Goal: Download file/media

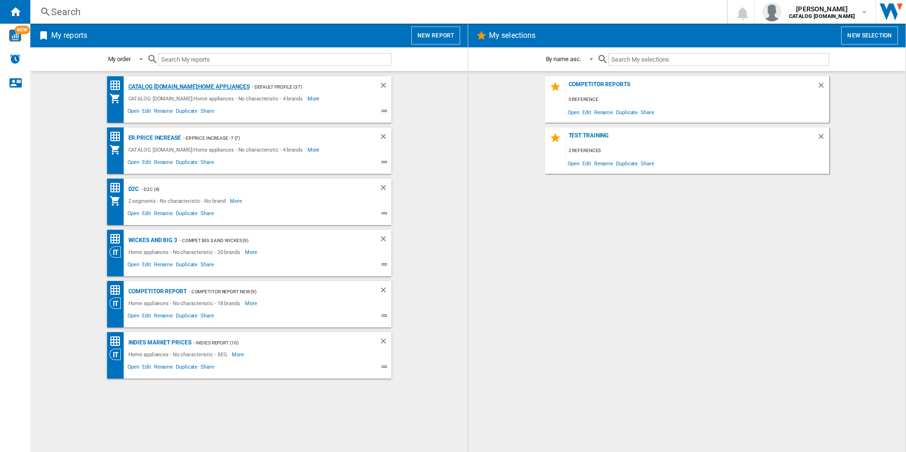
click at [174, 89] on div "CATALOG [DOMAIN_NAME]:Home appliances" at bounding box center [188, 87] width 124 height 12
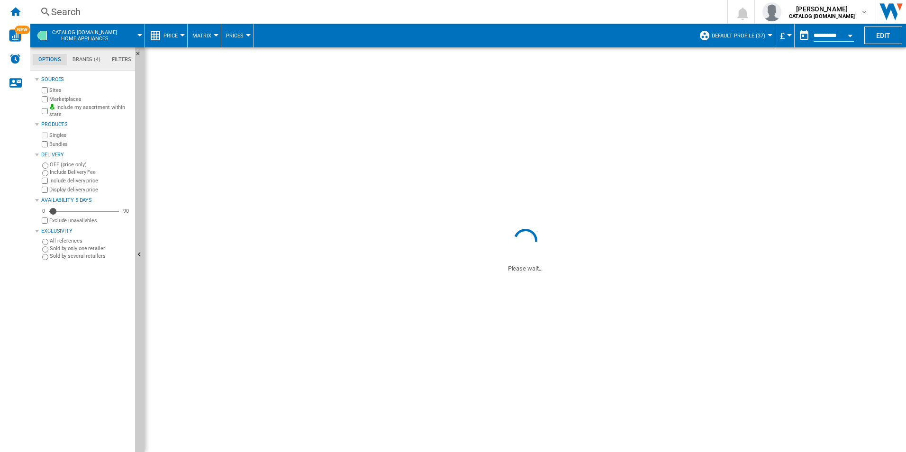
click at [52, 91] on label "Sites" at bounding box center [90, 90] width 82 height 7
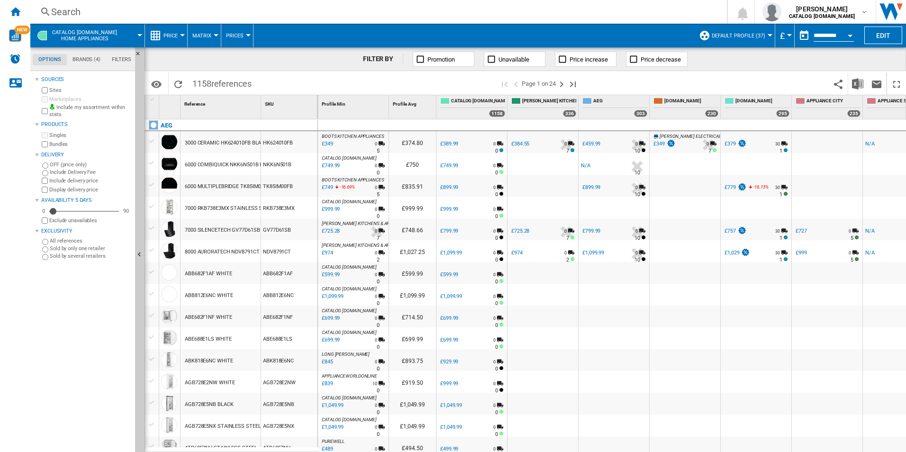
click at [52, 91] on label "Sites" at bounding box center [90, 90] width 82 height 7
click at [884, 34] on button "Edit" at bounding box center [884, 36] width 38 height 18
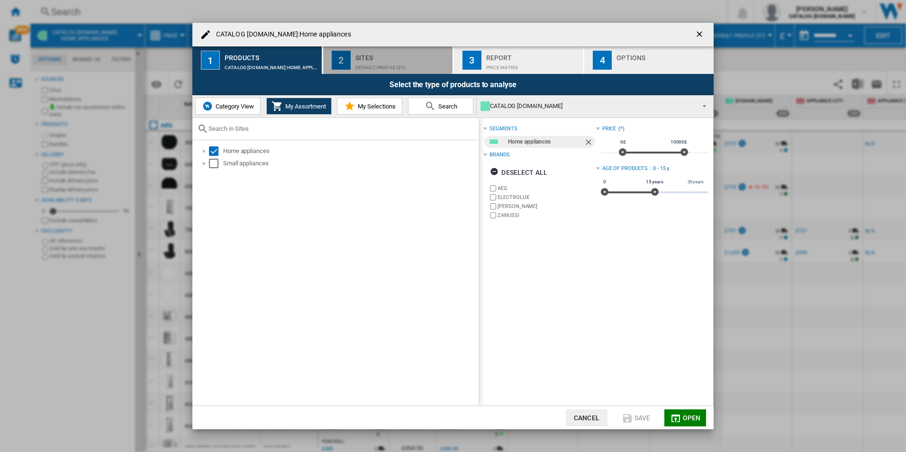
click at [385, 66] on div "Default profile (37)" at bounding box center [401, 65] width 93 height 10
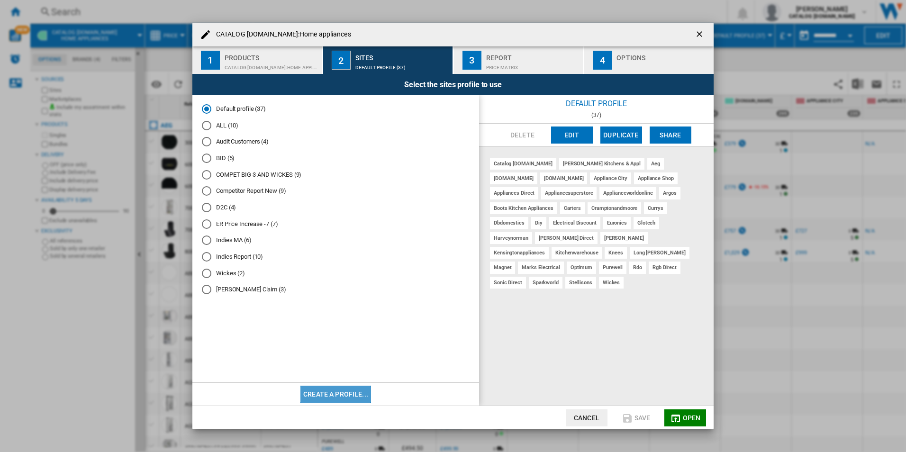
click at [333, 395] on button "Create a profile..." at bounding box center [335, 394] width 71 height 17
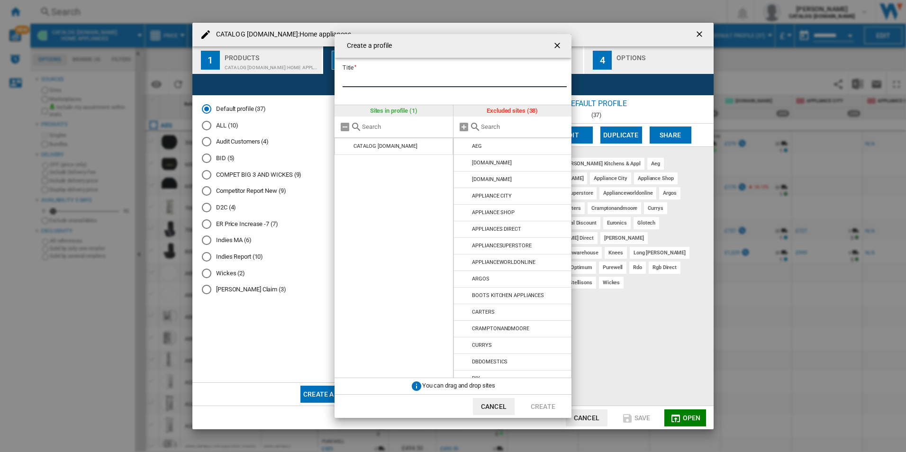
click at [386, 78] on input "Title" at bounding box center [455, 80] width 224 height 14
type input "******"
click at [464, 125] on md-icon at bounding box center [463, 126] width 11 height 11
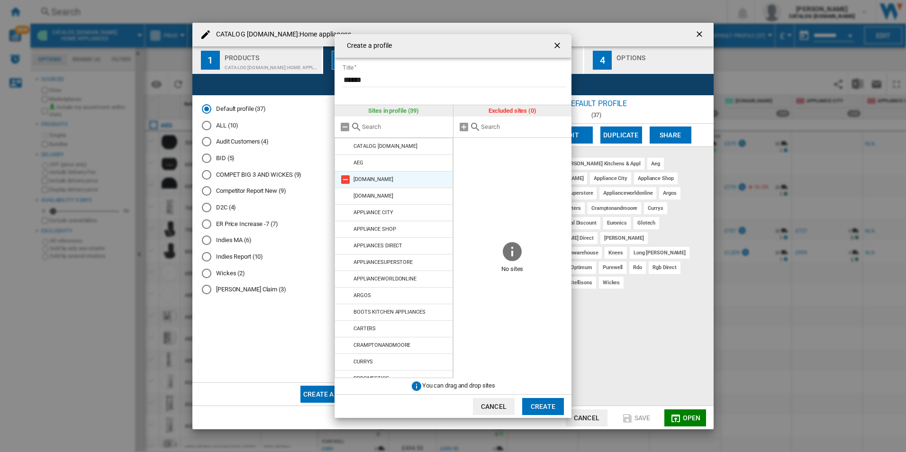
click at [383, 179] on div "[DOMAIN_NAME]" at bounding box center [374, 179] width 40 height 6
click at [345, 179] on md-icon at bounding box center [345, 179] width 11 height 11
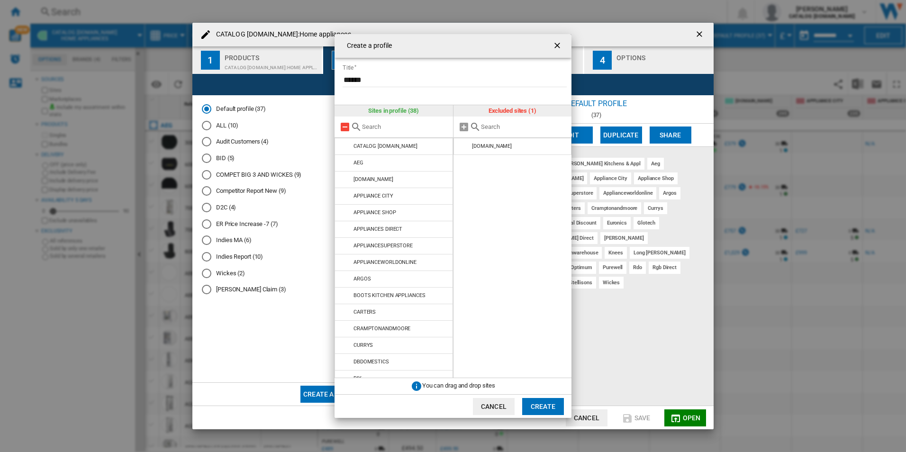
click at [346, 127] on md-icon at bounding box center [344, 126] width 11 height 11
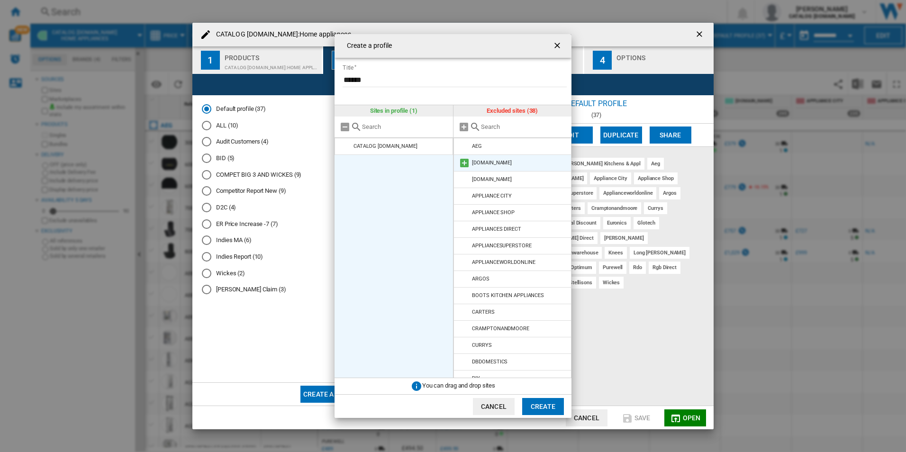
click at [466, 164] on md-icon at bounding box center [464, 162] width 11 height 11
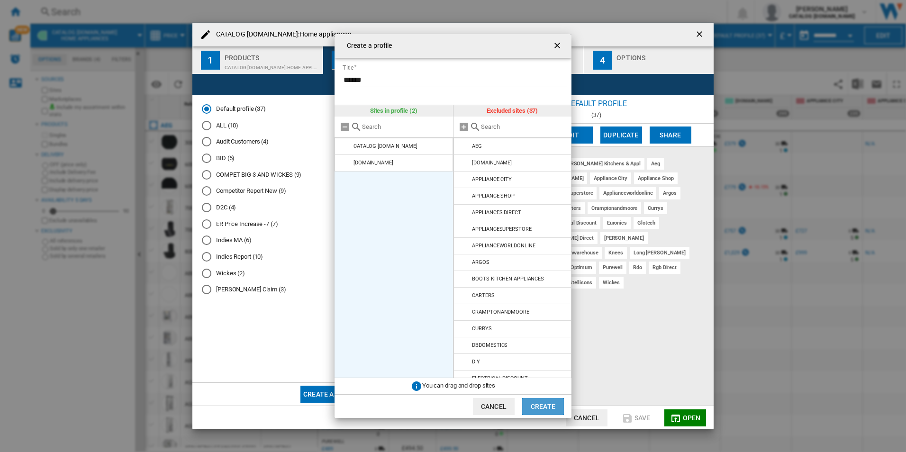
click at [538, 405] on button "Create" at bounding box center [543, 406] width 42 height 17
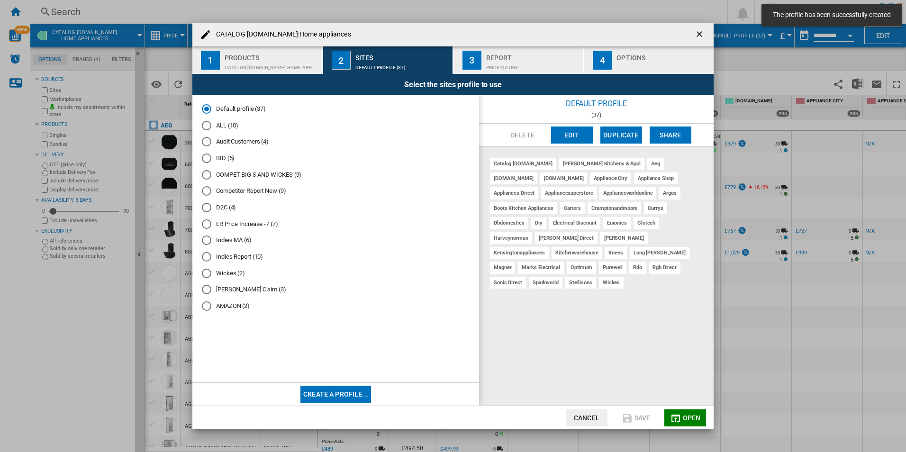
click at [221, 307] on md-radio-button "AMAZON (2)" at bounding box center [336, 306] width 268 height 9
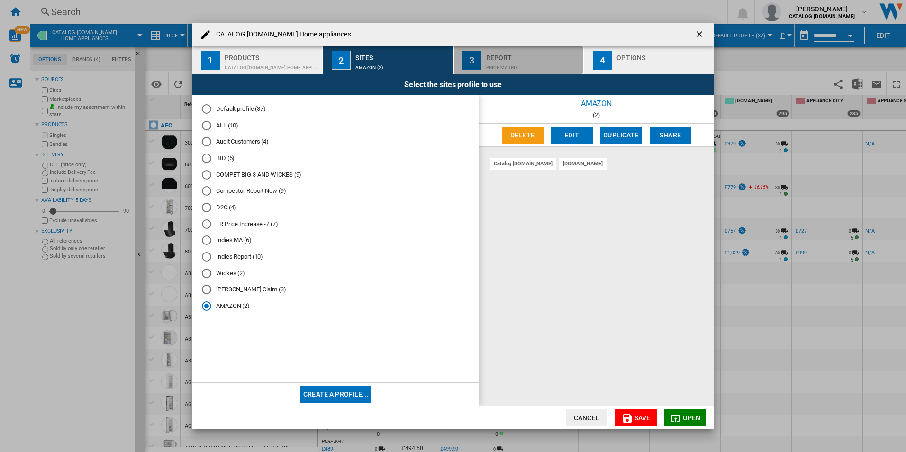
click at [511, 58] on div "Report" at bounding box center [532, 55] width 93 height 10
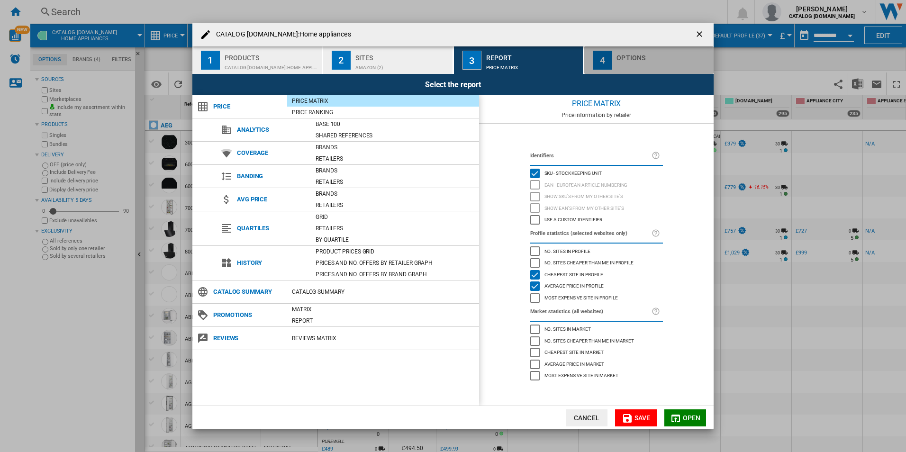
click at [618, 57] on div "Options" at bounding box center [663, 55] width 93 height 10
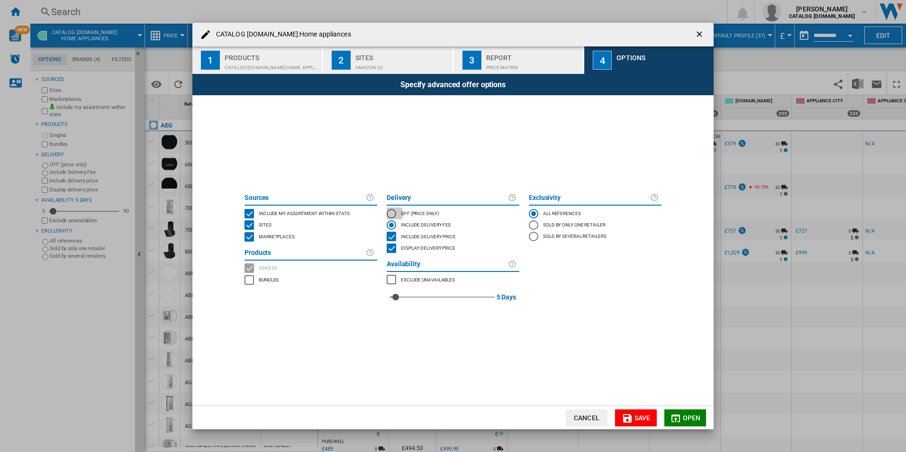
click at [391, 213] on div "OFF (price only)" at bounding box center [391, 213] width 9 height 9
click at [670, 419] on md-icon "button" at bounding box center [675, 418] width 11 height 11
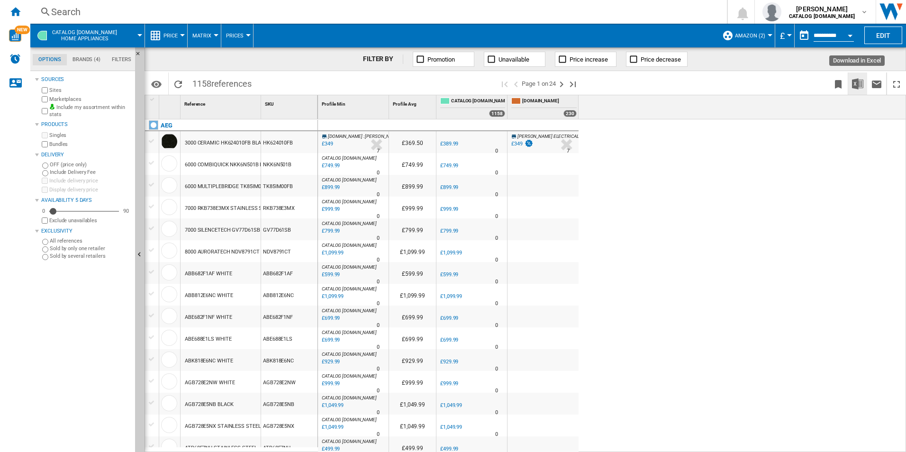
click at [859, 82] on img "Download in Excel" at bounding box center [857, 83] width 11 height 11
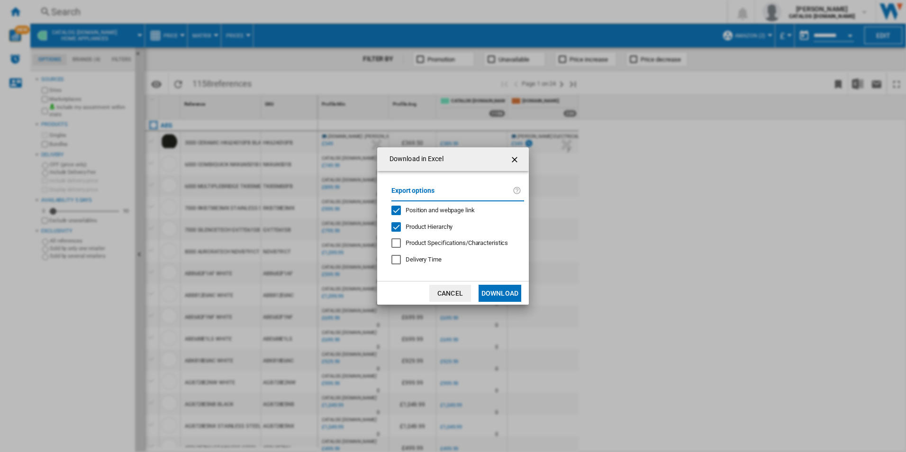
click at [440, 213] on span "Position and webpage link" at bounding box center [440, 210] width 69 height 7
click at [437, 224] on span "Product Hierarchy" at bounding box center [429, 226] width 47 height 7
click at [502, 288] on button "Download" at bounding box center [500, 293] width 43 height 17
